Goal: Information Seeking & Learning: Find contact information

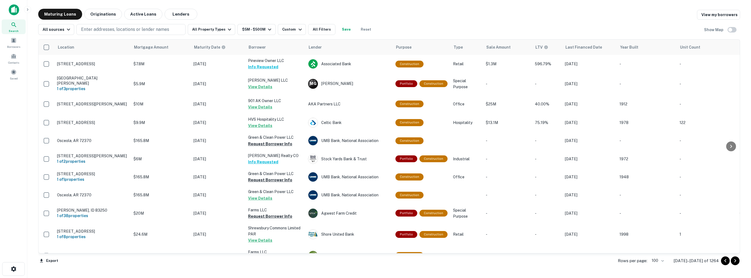
click at [13, 10] on img at bounding box center [14, 9] width 10 height 11
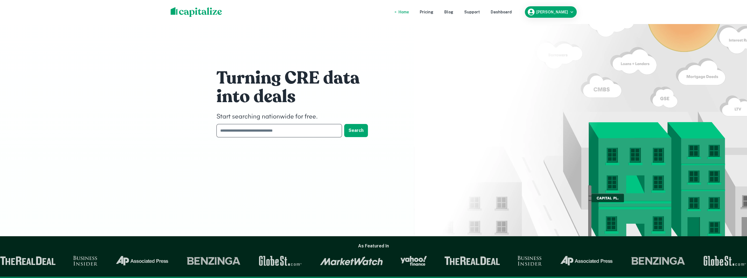
click at [273, 136] on input "text" at bounding box center [277, 130] width 122 height 13
click at [355, 130] on button "Search" at bounding box center [356, 130] width 24 height 13
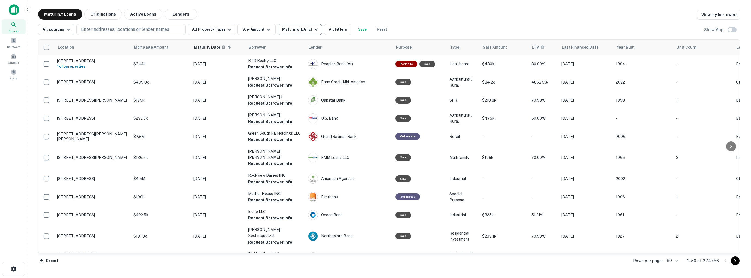
click at [309, 28] on div "Maturing [DATE]" at bounding box center [300, 29] width 37 height 7
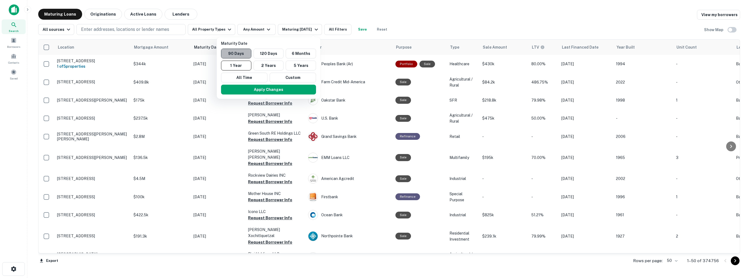
click at [242, 52] on button "90 Days" at bounding box center [236, 54] width 30 height 10
click at [265, 90] on button "Apply Changes" at bounding box center [272, 90] width 95 height 10
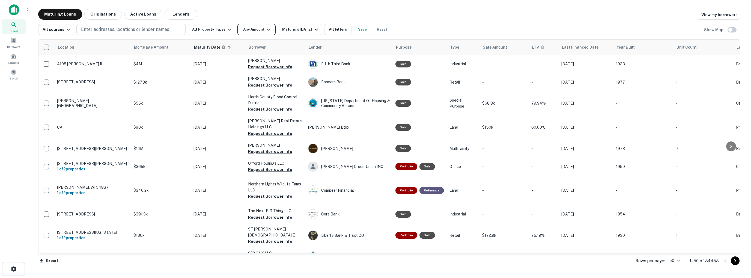
click at [265, 29] on icon "button" at bounding box center [268, 29] width 7 height 7
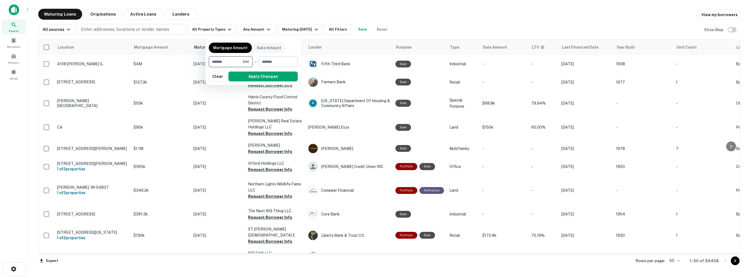
click at [276, 61] on input "number" at bounding box center [276, 61] width 35 height 11
drag, startPoint x: 233, startPoint y: 61, endPoint x: 123, endPoint y: 52, distance: 110.9
click at [123, 52] on div "Mortgage Amount Sale Amount ******* $1M ​ - ​ Apply Changes Clear" at bounding box center [375, 139] width 751 height 278
type input "*******"
click at [266, 79] on button "Apply Changes" at bounding box center [262, 76] width 69 height 10
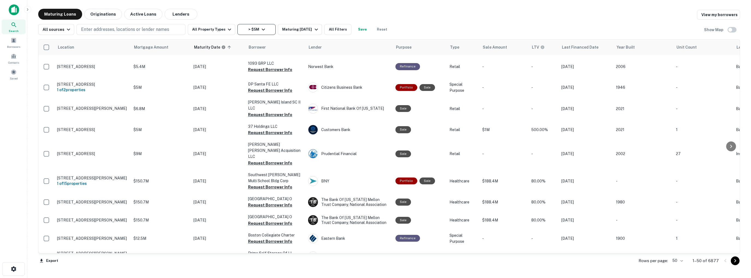
click at [260, 29] on icon "button" at bounding box center [263, 29] width 7 height 7
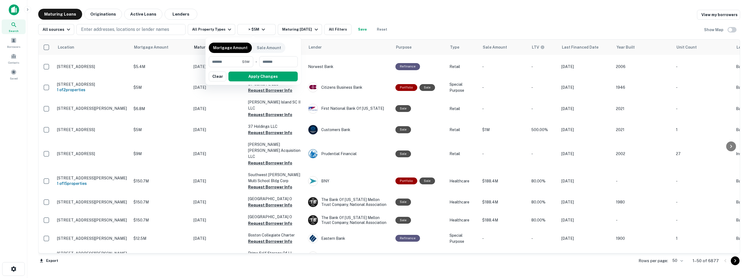
click at [260, 29] on div at bounding box center [375, 139] width 751 height 278
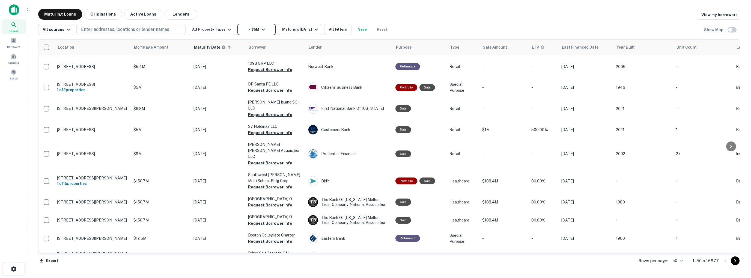
click at [261, 28] on icon "button" at bounding box center [263, 29] width 7 height 7
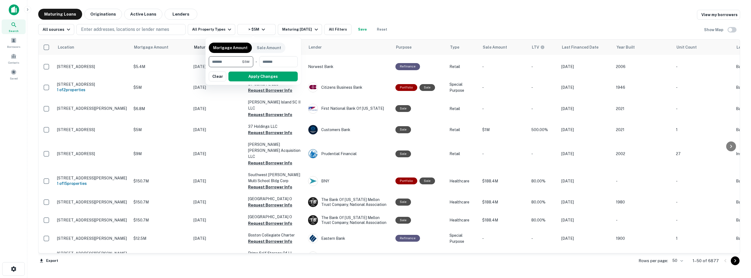
drag, startPoint x: 232, startPoint y: 61, endPoint x: 174, endPoint y: 60, distance: 58.4
click at [180, 60] on div "Mortgage Amount Sale Amount ******* $5M ​ - ​ Apply Changes Clear" at bounding box center [375, 139] width 751 height 278
type input "*******"
click at [338, 29] on div at bounding box center [375, 139] width 751 height 278
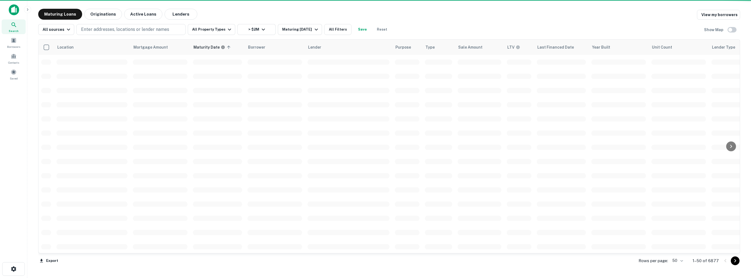
click at [338, 29] on button "All Filters" at bounding box center [337, 29] width 27 height 11
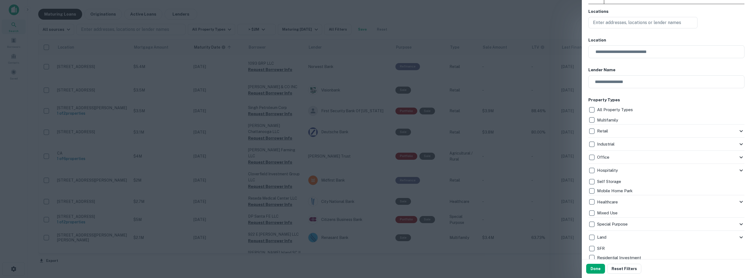
scroll to position [55, 0]
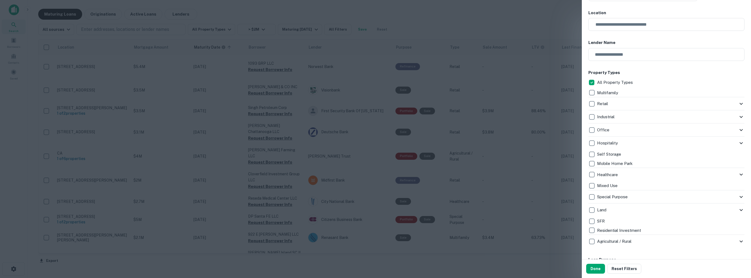
click at [592, 87] on div "All Property Types Multifamily Retail Storefront Auto Shop Bar Shopping Center …" at bounding box center [666, 163] width 156 height 170
click at [738, 103] on icon at bounding box center [741, 103] width 7 height 7
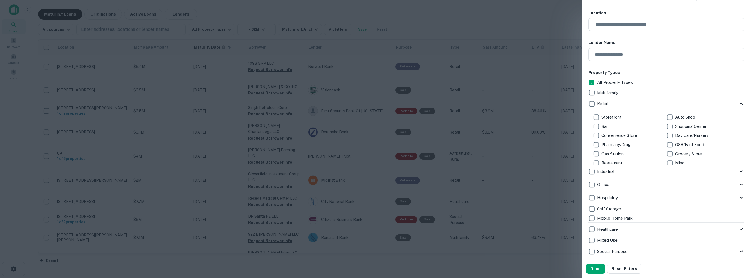
click at [740, 103] on icon at bounding box center [741, 104] width 3 height 2
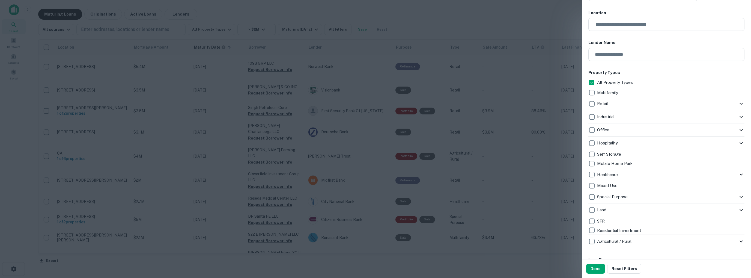
click at [740, 117] on icon at bounding box center [741, 117] width 3 height 2
click at [738, 117] on icon at bounding box center [741, 117] width 7 height 7
click at [740, 130] on icon at bounding box center [741, 130] width 3 height 2
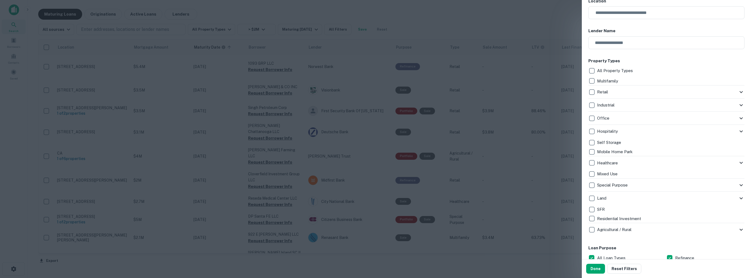
scroll to position [109, 0]
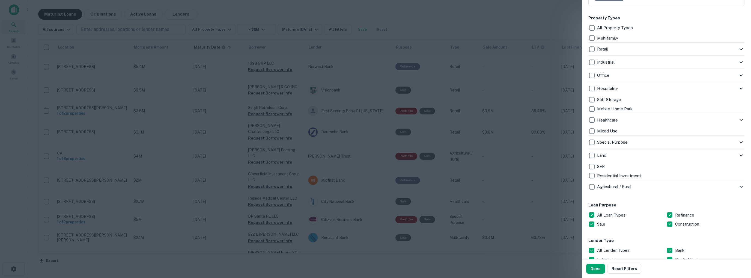
click at [738, 153] on icon at bounding box center [741, 155] width 7 height 7
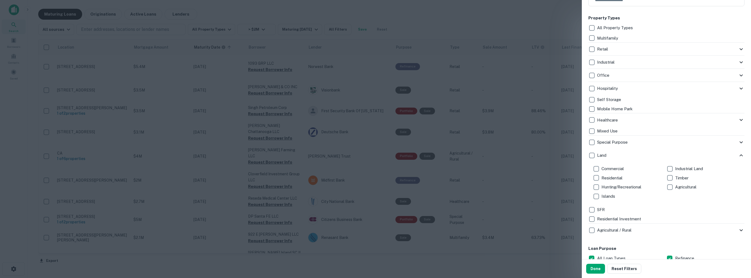
click at [738, 153] on icon at bounding box center [741, 155] width 7 height 7
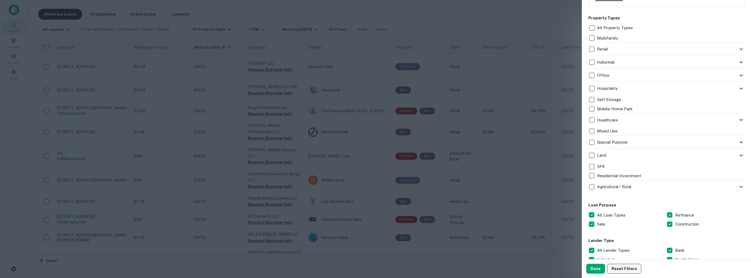
click at [621, 266] on button "Reset Filters" at bounding box center [624, 269] width 34 height 10
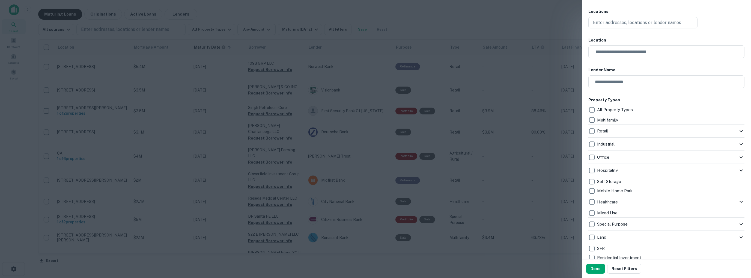
scroll to position [0, 0]
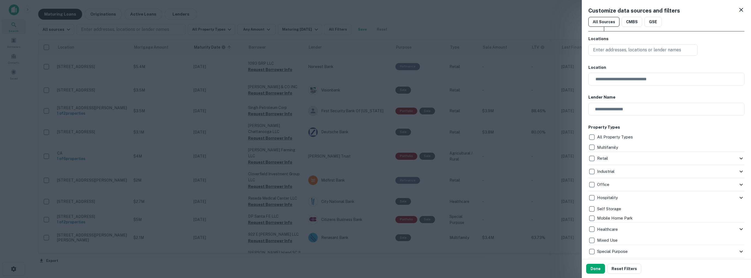
click at [739, 9] on icon at bounding box center [741, 10] width 4 height 4
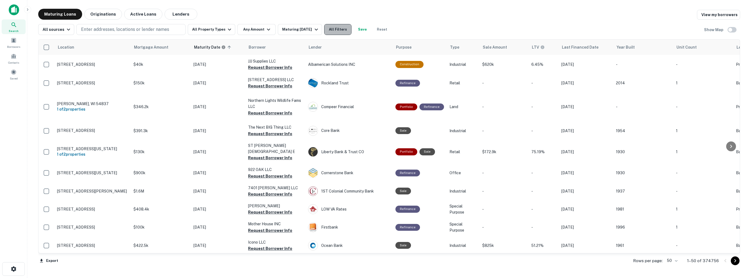
click at [333, 30] on button "All Filters" at bounding box center [337, 29] width 27 height 11
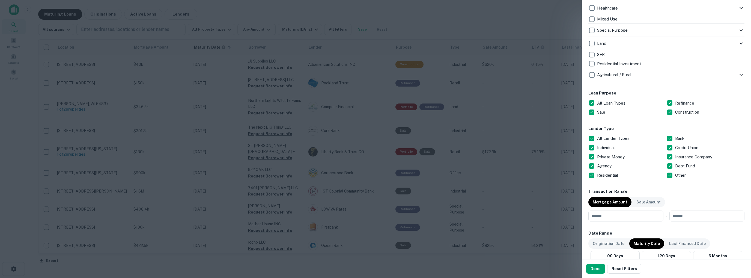
scroll to position [246, 0]
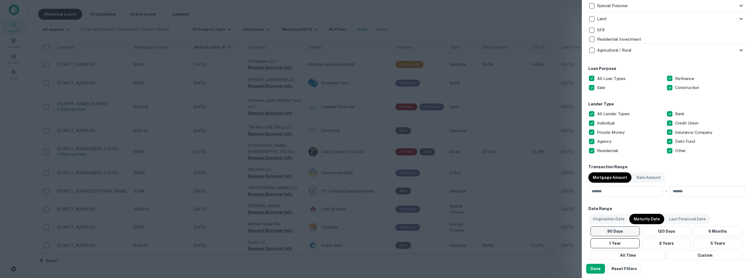
click at [619, 232] on button "90 Days" at bounding box center [615, 231] width 49 height 10
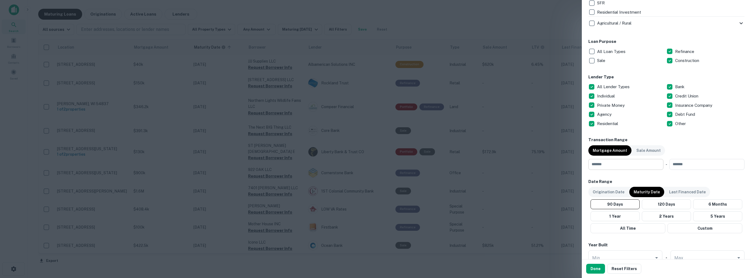
scroll to position [273, 0]
click at [621, 166] on input "number" at bounding box center [623, 164] width 71 height 11
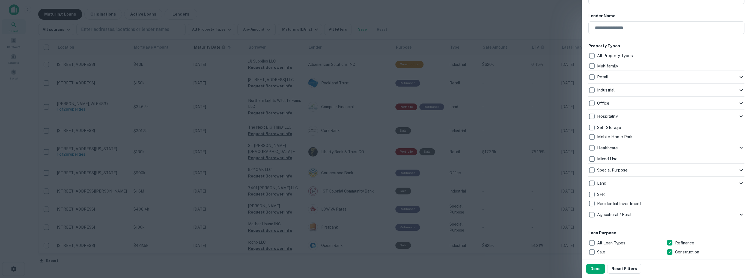
scroll to position [82, 0]
type input "*******"
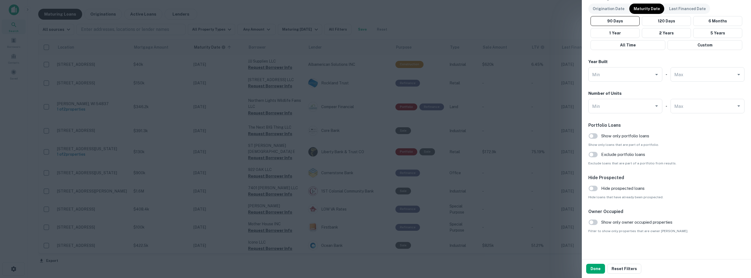
scroll to position [359, 0]
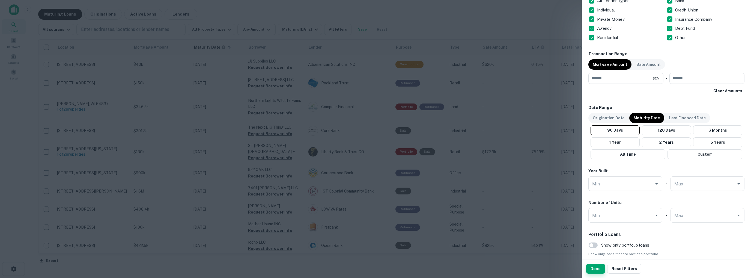
click at [595, 269] on button "Done" at bounding box center [595, 269] width 19 height 10
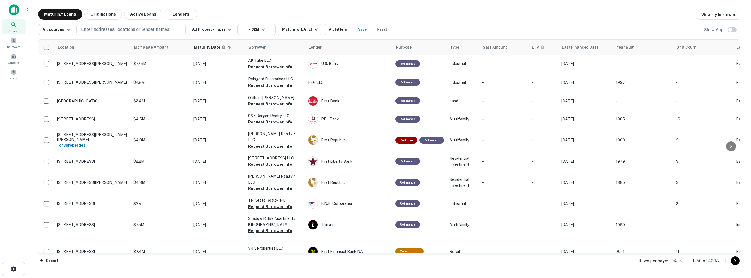
scroll to position [846, 0]
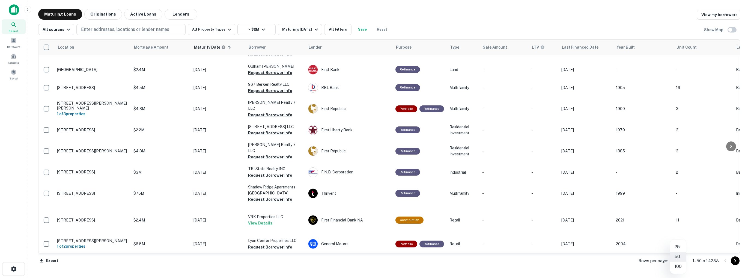
click at [680, 261] on body "Search Borrowers Contacts Saved Maturing Loans Originations Active Loans Lender…" at bounding box center [375, 139] width 751 height 278
click at [678, 268] on li "100" at bounding box center [678, 266] width 16 height 10
type input "***"
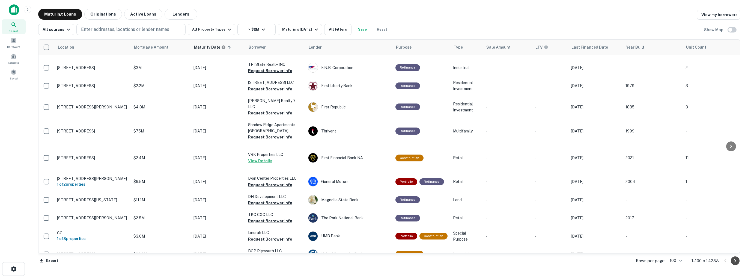
click at [736, 261] on icon "Go to next page" at bounding box center [735, 260] width 7 height 7
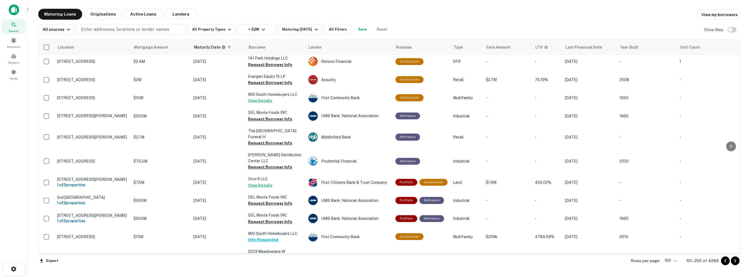
click at [736, 261] on icon "Go to next page" at bounding box center [735, 260] width 7 height 7
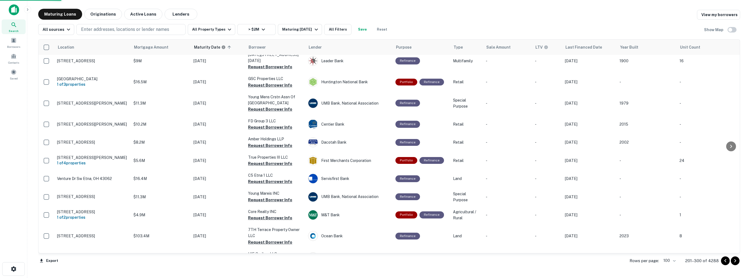
click at [736, 261] on icon "Go to next page" at bounding box center [735, 260] width 7 height 7
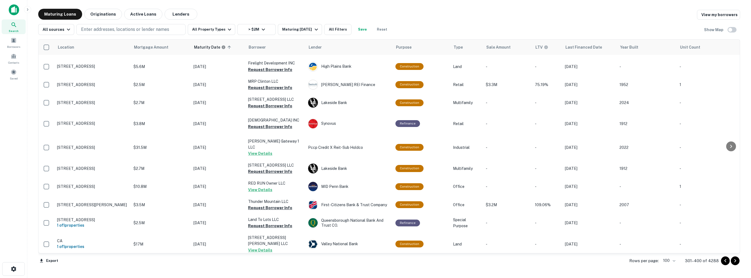
click at [736, 261] on icon "Go to next page" at bounding box center [735, 260] width 7 height 7
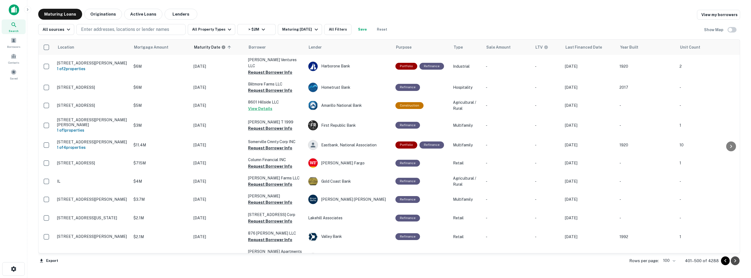
click at [737, 261] on icon "Go to next page" at bounding box center [735, 260] width 7 height 7
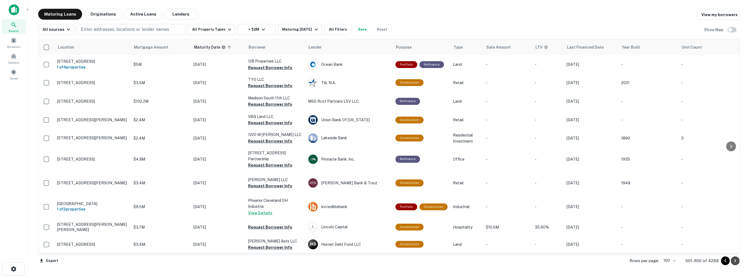
click at [737, 261] on icon "Go to next page" at bounding box center [735, 260] width 7 height 7
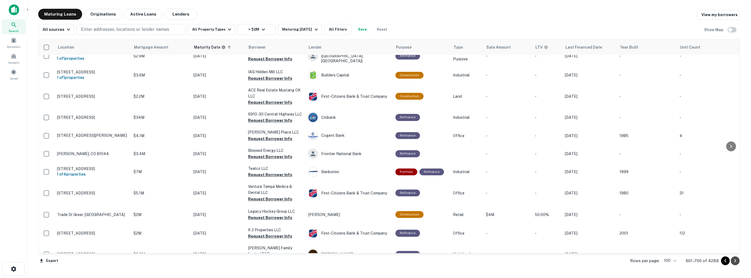
click at [737, 261] on icon "Go to next page" at bounding box center [735, 260] width 7 height 7
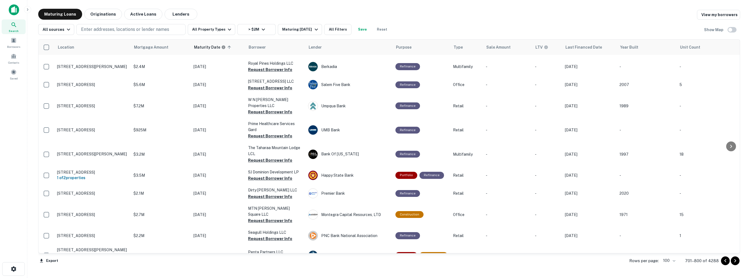
click at [737, 261] on icon "Go to next page" at bounding box center [735, 260] width 7 height 7
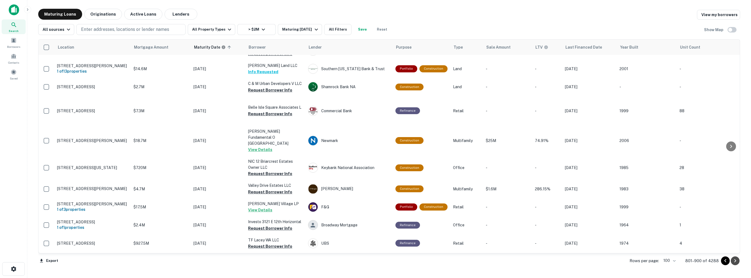
click at [737, 261] on icon "Go to next page" at bounding box center [735, 260] width 7 height 7
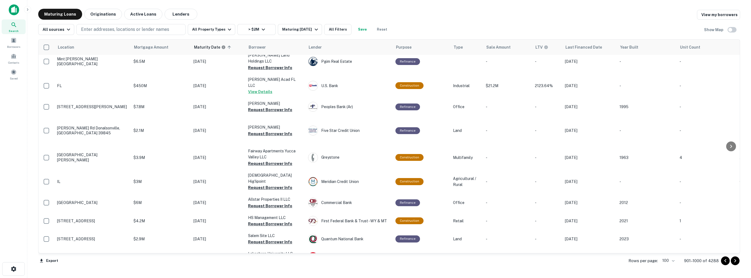
click at [737, 261] on icon "Go to next page" at bounding box center [735, 260] width 7 height 7
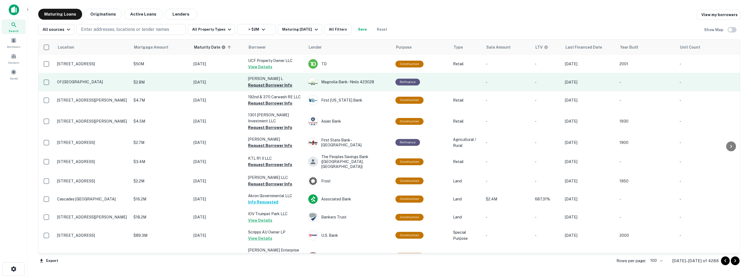
click at [268, 85] on button "Request Borrower Info" at bounding box center [270, 85] width 44 height 7
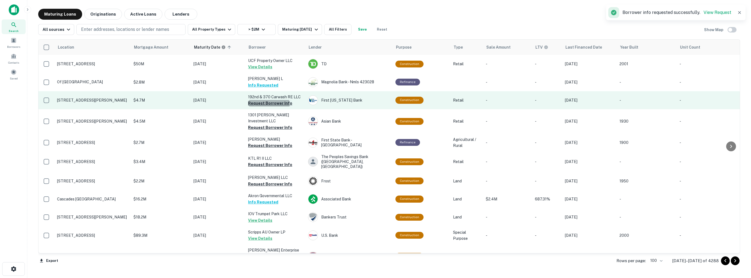
click at [266, 104] on button "Request Borrower Info" at bounding box center [270, 103] width 44 height 7
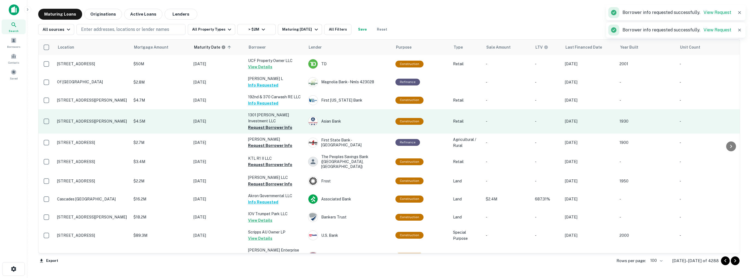
click at [266, 124] on button "Request Borrower Info" at bounding box center [270, 127] width 44 height 7
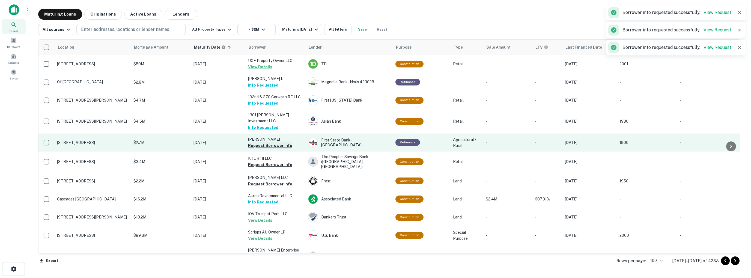
click at [267, 142] on button "Request Borrower Info" at bounding box center [270, 145] width 44 height 7
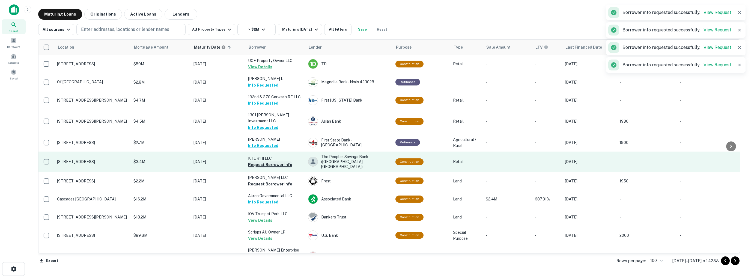
click at [265, 161] on button "Request Borrower Info" at bounding box center [270, 164] width 44 height 7
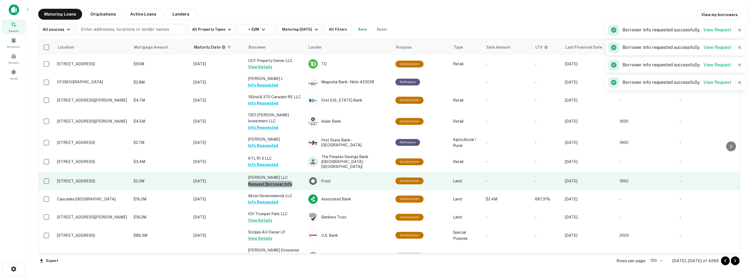
click at [270, 181] on button "Request Borrower Info" at bounding box center [270, 184] width 44 height 7
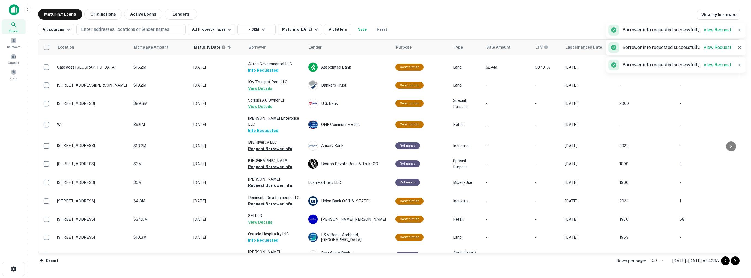
scroll to position [136, 0]
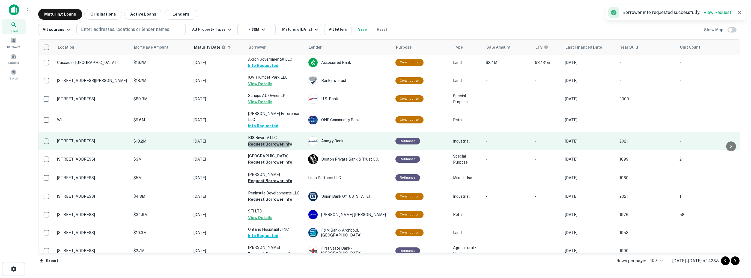
click at [267, 141] on button "Request Borrower Info" at bounding box center [270, 144] width 44 height 7
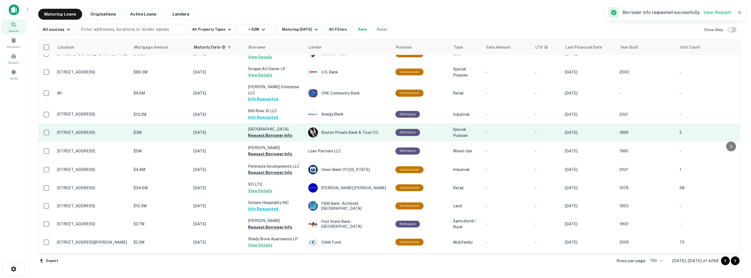
scroll to position [164, 0]
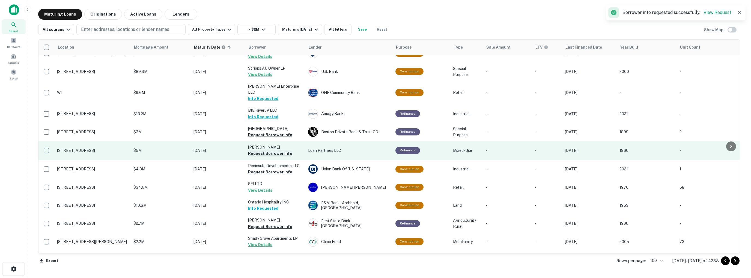
click at [267, 150] on button "Request Borrower Info" at bounding box center [270, 153] width 44 height 7
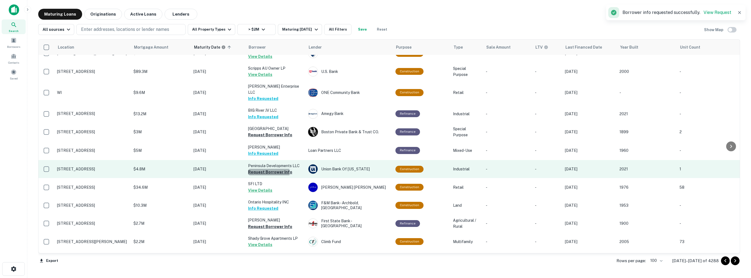
click at [269, 169] on button "Request Borrower Info" at bounding box center [270, 172] width 44 height 7
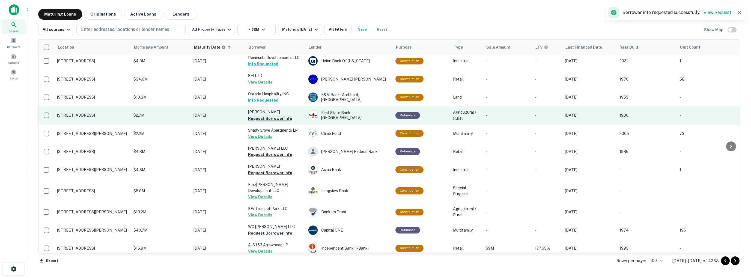
scroll to position [273, 0]
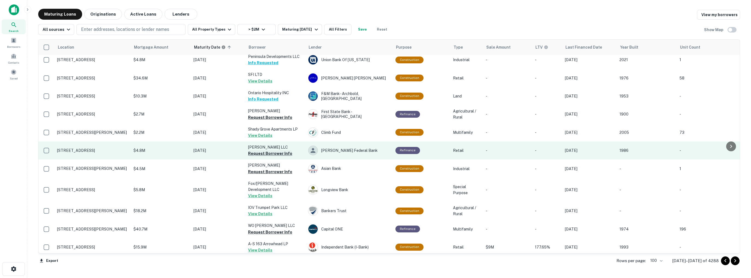
click at [264, 150] on button "Request Borrower Info" at bounding box center [270, 153] width 44 height 7
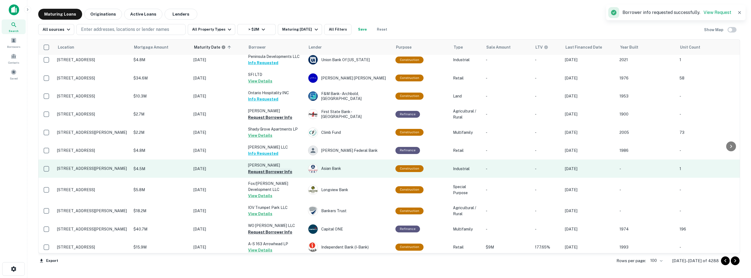
click at [265, 168] on button "Request Borrower Info" at bounding box center [270, 171] width 44 height 7
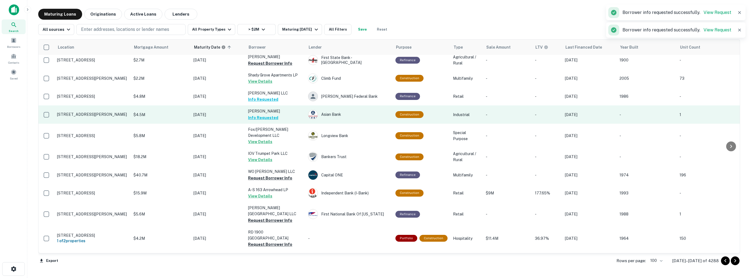
scroll to position [327, 0]
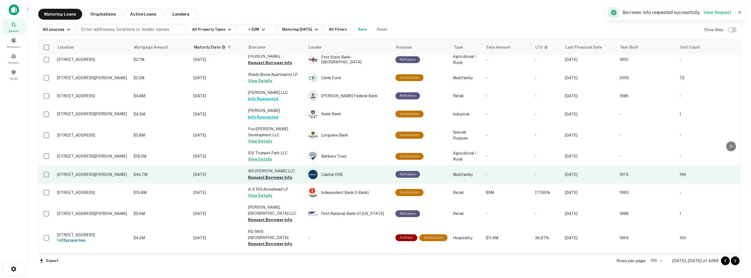
click at [265, 174] on button "Request Borrower Info" at bounding box center [270, 177] width 44 height 7
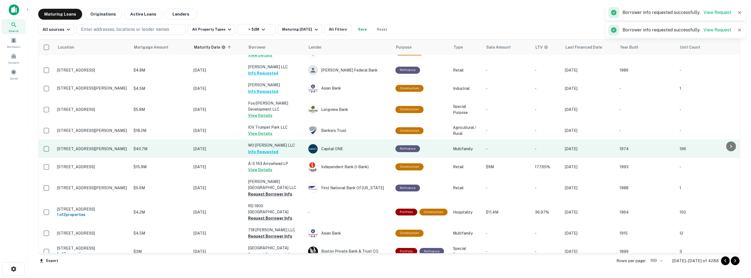
scroll to position [355, 0]
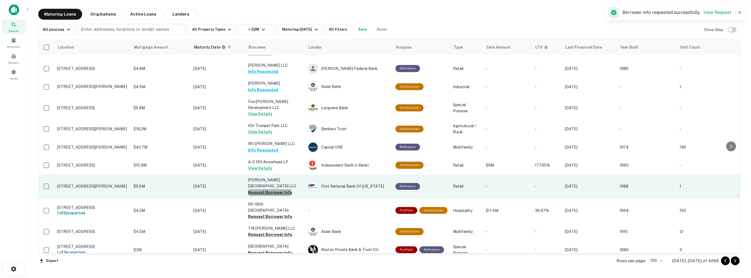
click at [269, 189] on button "Request Borrower Info" at bounding box center [270, 192] width 44 height 7
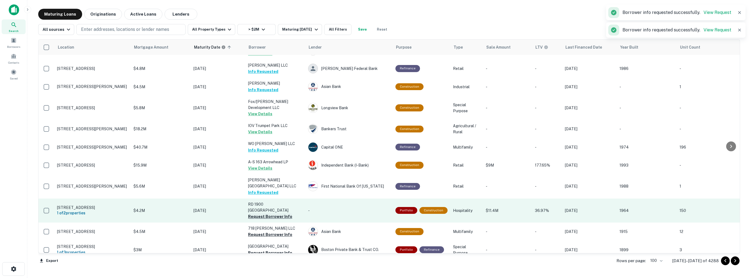
click at [267, 213] on button "Request Borrower Info" at bounding box center [270, 216] width 44 height 7
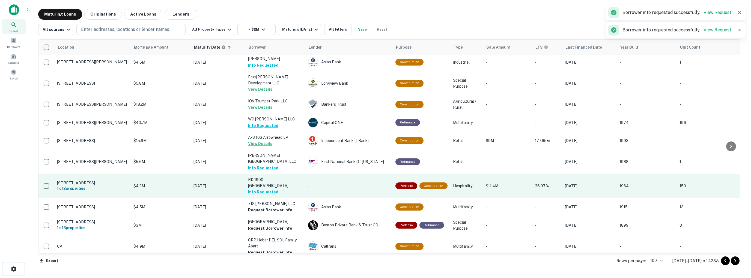
scroll to position [382, 0]
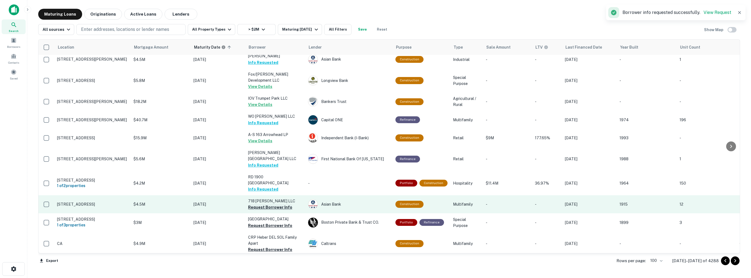
click at [267, 204] on button "Request Borrower Info" at bounding box center [270, 207] width 44 height 7
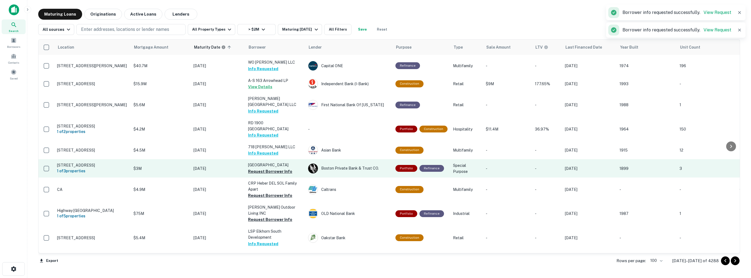
scroll to position [437, 0]
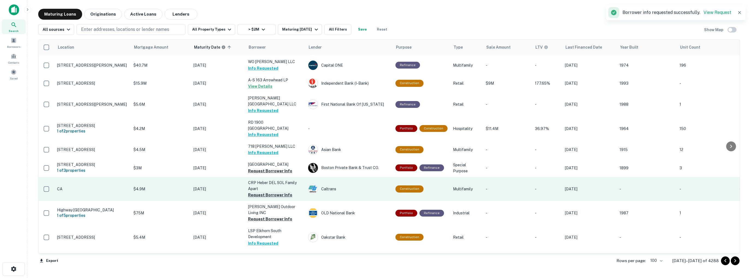
click at [266, 192] on button "Request Borrower Info" at bounding box center [270, 195] width 44 height 7
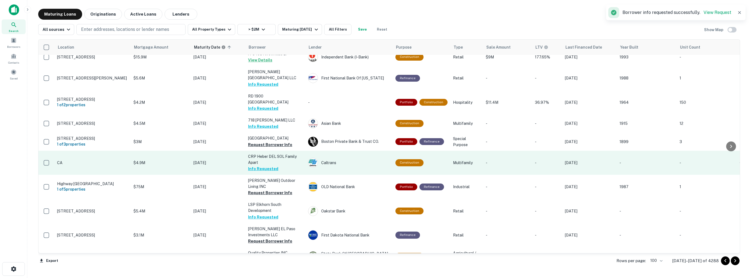
scroll to position [464, 0]
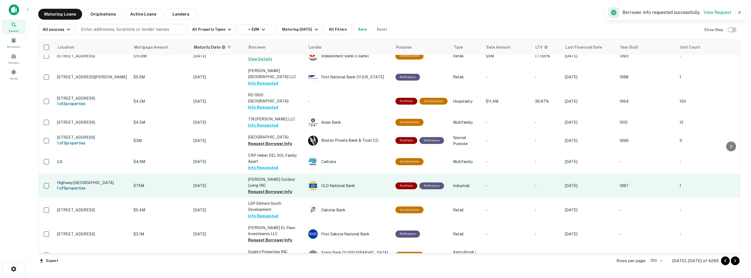
click at [266, 174] on td "Barrette Outdoor Living INC Request Borrower Info" at bounding box center [275, 186] width 60 height 24
click at [266, 188] on button "Request Borrower Info" at bounding box center [270, 191] width 44 height 7
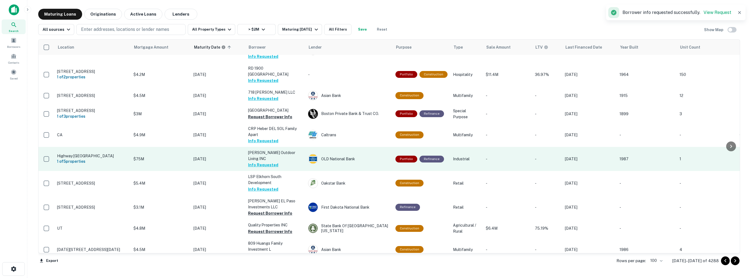
scroll to position [491, 0]
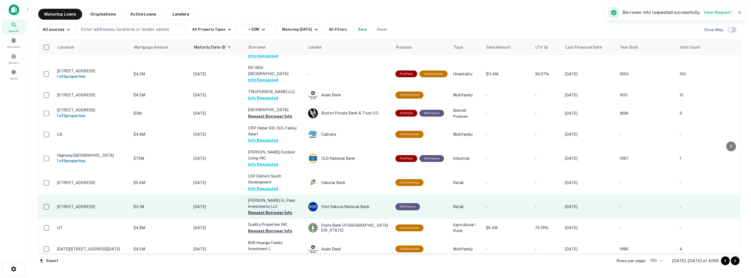
click at [269, 209] on button "Request Borrower Info" at bounding box center [270, 212] width 44 height 7
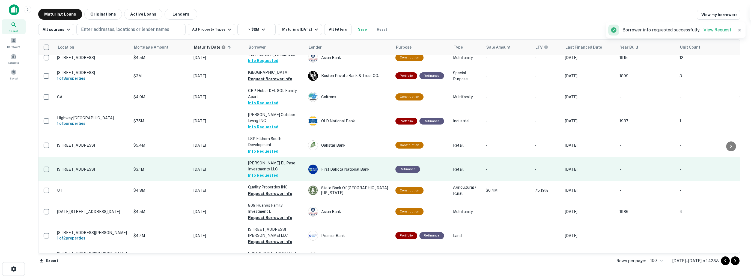
scroll to position [546, 0]
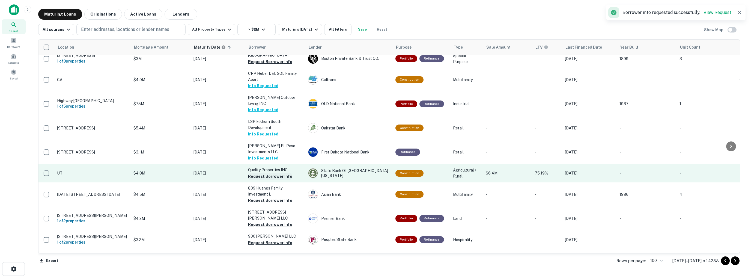
click at [266, 173] on button "Request Borrower Info" at bounding box center [270, 176] width 44 height 7
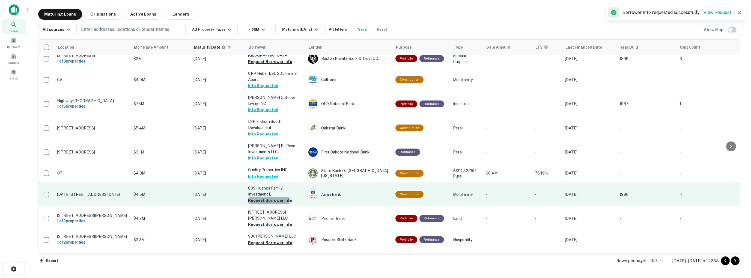
click at [266, 197] on button "Request Borrower Info" at bounding box center [270, 200] width 44 height 7
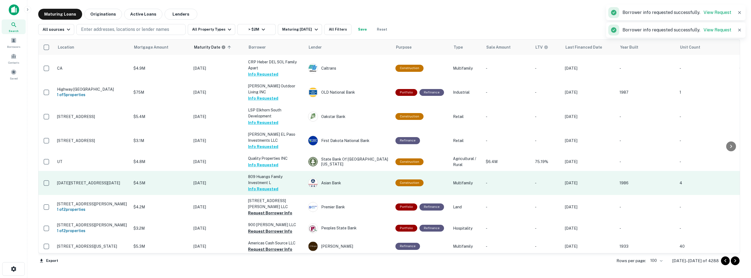
scroll to position [573, 0]
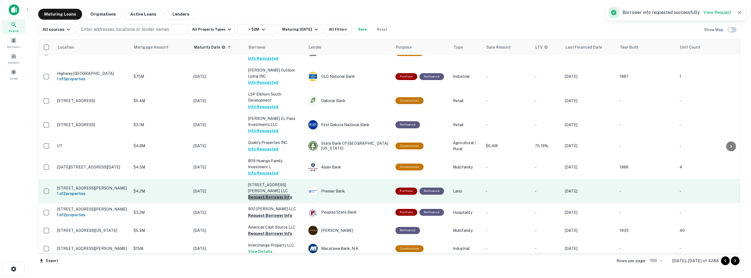
click at [266, 194] on button "Request Borrower Info" at bounding box center [270, 197] width 44 height 7
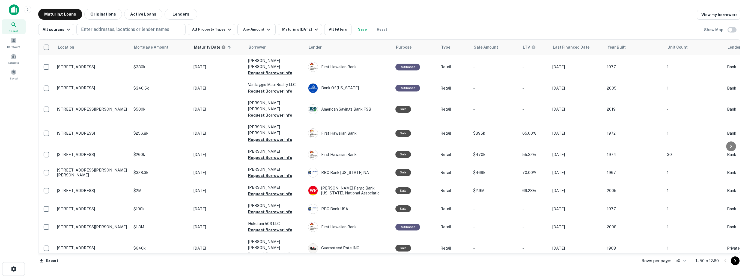
click at [13, 27] on icon at bounding box center [14, 25] width 7 height 7
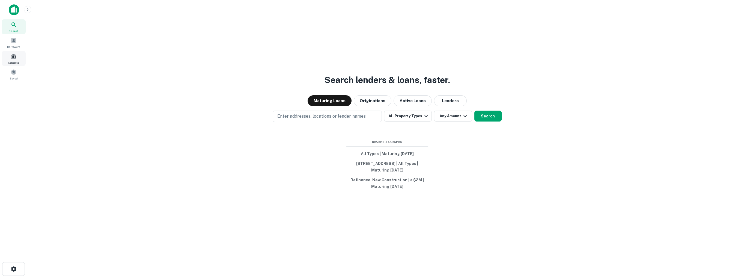
click at [14, 56] on span at bounding box center [14, 56] width 6 height 6
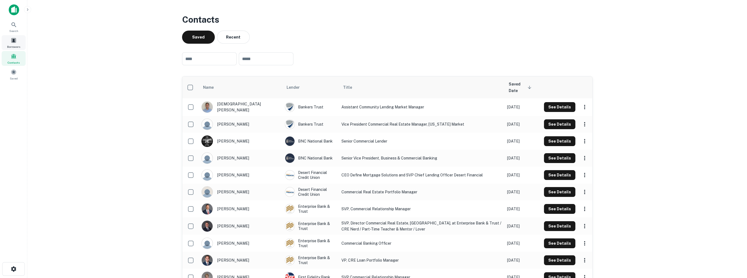
click at [14, 41] on span at bounding box center [14, 40] width 6 height 6
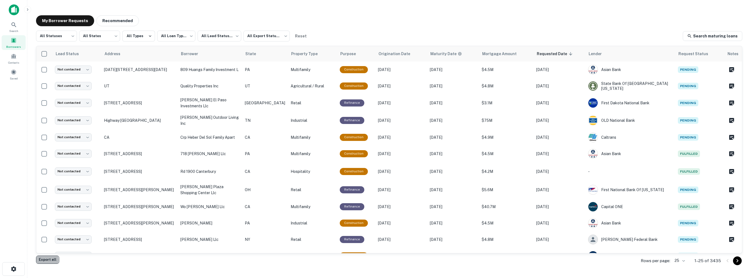
click at [46, 260] on button "Export all" at bounding box center [47, 259] width 23 height 8
